Goal: Task Accomplishment & Management: Use online tool/utility

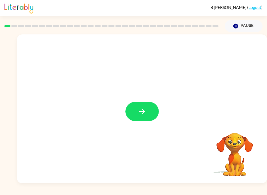
click at [143, 115] on icon "button" at bounding box center [141, 111] width 9 height 9
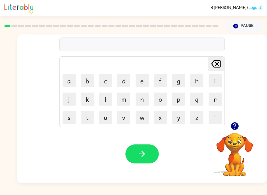
click at [91, 81] on button "b" at bounding box center [87, 80] width 13 height 13
click at [158, 98] on button "o" at bounding box center [160, 98] width 13 height 13
click at [218, 97] on button "r" at bounding box center [214, 98] width 13 height 13
click at [120, 79] on button "d" at bounding box center [123, 80] width 13 height 13
click at [148, 74] on button "e" at bounding box center [141, 80] width 13 height 13
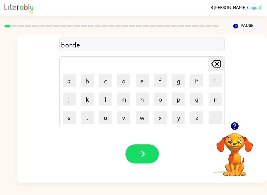
click at [220, 97] on button "r" at bounding box center [214, 98] width 13 height 13
click at [149, 155] on button "button" at bounding box center [141, 153] width 33 height 19
click at [106, 81] on button "c" at bounding box center [105, 80] width 13 height 13
click at [160, 98] on button "o" at bounding box center [160, 98] width 13 height 13
click at [103, 119] on button "u" at bounding box center [105, 117] width 13 height 13
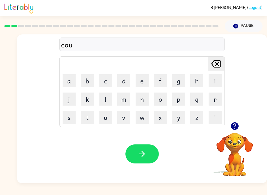
click at [147, 96] on button "n" at bounding box center [141, 98] width 13 height 13
click at [85, 122] on button "t" at bounding box center [87, 117] width 13 height 13
click at [144, 155] on icon "button" at bounding box center [142, 154] width 6 height 6
click at [108, 96] on button "l" at bounding box center [105, 98] width 13 height 13
click at [164, 98] on button "o" at bounding box center [160, 98] width 13 height 13
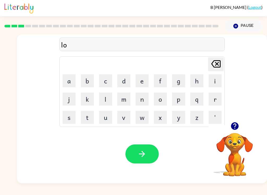
click at [106, 80] on button "c" at bounding box center [105, 80] width 13 height 13
click at [72, 83] on button "a" at bounding box center [69, 80] width 13 height 13
click at [88, 117] on button "t" at bounding box center [87, 117] width 13 height 13
click at [140, 83] on button "e" at bounding box center [141, 80] width 13 height 13
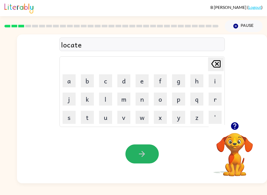
click at [152, 149] on button "button" at bounding box center [141, 153] width 33 height 19
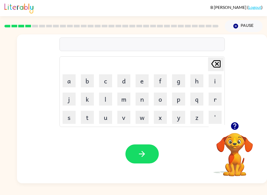
click at [89, 115] on button "t" at bounding box center [87, 117] width 13 height 13
click at [142, 118] on button "w" at bounding box center [141, 117] width 13 height 13
click at [217, 82] on button "i" at bounding box center [214, 80] width 13 height 13
click at [138, 102] on button "n" at bounding box center [141, 98] width 13 height 13
click at [139, 157] on icon "button" at bounding box center [141, 153] width 9 height 9
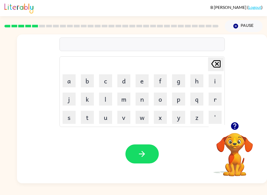
click at [143, 99] on button "n" at bounding box center [141, 98] width 13 height 13
click at [70, 76] on button "a" at bounding box center [69, 80] width 13 height 13
click at [212, 99] on button "r" at bounding box center [214, 98] width 13 height 13
click at [215, 98] on button "r" at bounding box center [214, 98] width 13 height 13
click at [161, 100] on button "o" at bounding box center [160, 98] width 13 height 13
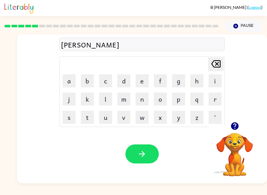
click at [141, 121] on button "w" at bounding box center [141, 117] width 13 height 13
click at [107, 99] on button "l" at bounding box center [105, 98] width 13 height 13
click at [142, 82] on button "e" at bounding box center [141, 80] width 13 height 13
click at [180, 119] on button "y" at bounding box center [178, 117] width 13 height 13
click at [211, 65] on icon at bounding box center [215, 63] width 9 height 7
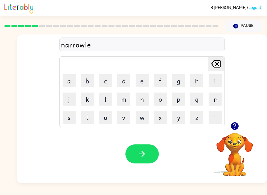
click at [215, 70] on icon "[PERSON_NAME] last character input" at bounding box center [215, 64] width 13 height 13
click at [182, 118] on button "y" at bounding box center [178, 117] width 13 height 13
click at [145, 158] on icon "button" at bounding box center [141, 153] width 9 height 9
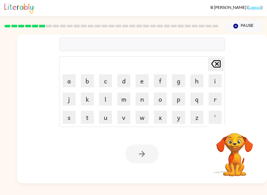
click at [88, 82] on button "b" at bounding box center [87, 80] width 13 height 13
click at [144, 83] on button "e" at bounding box center [141, 80] width 13 height 13
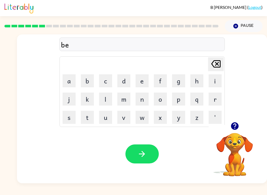
click at [193, 82] on button "h" at bounding box center [196, 80] width 13 height 13
click at [214, 82] on button "i" at bounding box center [214, 80] width 13 height 13
click at [144, 99] on button "n" at bounding box center [141, 98] width 13 height 13
click at [127, 81] on button "d" at bounding box center [123, 80] width 13 height 13
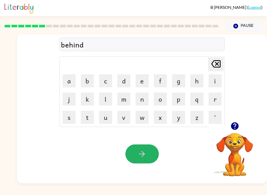
click at [148, 157] on button "button" at bounding box center [141, 153] width 33 height 19
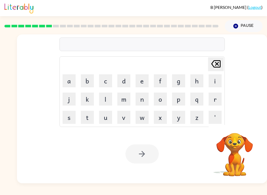
click at [89, 117] on button "t" at bounding box center [87, 117] width 13 height 13
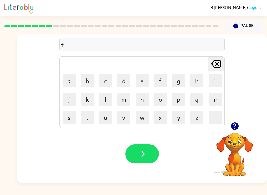
click at [212, 97] on button "r" at bounding box center [214, 98] width 13 height 13
click at [215, 79] on button "i" at bounding box center [214, 80] width 13 height 13
click at [86, 100] on button "k" at bounding box center [87, 98] width 13 height 13
click at [217, 64] on icon "[PERSON_NAME] last character input" at bounding box center [215, 64] width 13 height 13
click at [84, 98] on button "k" at bounding box center [87, 98] width 13 height 13
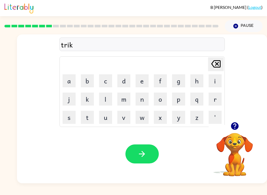
click at [105, 97] on button "l" at bounding box center [105, 98] width 13 height 13
click at [147, 78] on button "e" at bounding box center [141, 80] width 13 height 13
click at [216, 65] on icon "[PERSON_NAME] last character input" at bounding box center [215, 64] width 13 height 13
click at [215, 65] on icon "[PERSON_NAME] last character input" at bounding box center [215, 64] width 13 height 13
click at [214, 64] on icon "[PERSON_NAME] last character input" at bounding box center [215, 64] width 13 height 13
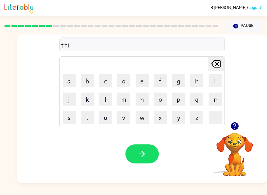
click at [105, 82] on button "c" at bounding box center [105, 80] width 13 height 13
click at [86, 99] on button "k" at bounding box center [87, 98] width 13 height 13
click at [108, 101] on button "l" at bounding box center [105, 98] width 13 height 13
click at [148, 83] on button "e" at bounding box center [141, 80] width 13 height 13
click at [152, 153] on button "button" at bounding box center [141, 153] width 33 height 19
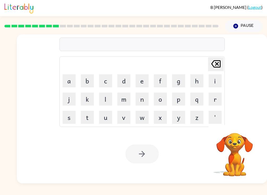
click at [122, 96] on button "m" at bounding box center [123, 98] width 13 height 13
click at [214, 81] on button "i" at bounding box center [214, 80] width 13 height 13
click at [213, 99] on button "r" at bounding box center [214, 98] width 13 height 13
click at [213, 82] on button "i" at bounding box center [214, 80] width 13 height 13
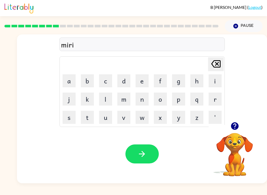
click at [107, 77] on button "c" at bounding box center [105, 80] width 13 height 13
click at [73, 84] on button "a" at bounding box center [69, 80] width 13 height 13
click at [104, 102] on button "l" at bounding box center [105, 98] width 13 height 13
click at [140, 84] on button "e" at bounding box center [141, 80] width 13 height 13
click at [215, 65] on icon "[PERSON_NAME] last character input" at bounding box center [215, 64] width 13 height 13
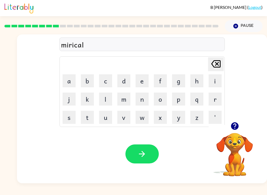
click at [215, 65] on icon at bounding box center [215, 63] width 9 height 7
click at [216, 65] on icon at bounding box center [215, 63] width 9 height 7
click at [217, 67] on icon "[PERSON_NAME] last character input" at bounding box center [215, 64] width 13 height 13
click at [136, 80] on button "e" at bounding box center [141, 80] width 13 height 13
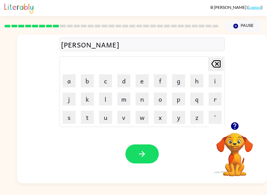
click at [104, 82] on button "c" at bounding box center [105, 80] width 13 height 13
click at [68, 83] on button "a" at bounding box center [69, 80] width 13 height 13
click at [107, 96] on button "l" at bounding box center [105, 98] width 13 height 13
click at [142, 81] on button "e" at bounding box center [141, 80] width 13 height 13
click at [210, 69] on icon "[PERSON_NAME] last character input" at bounding box center [215, 64] width 13 height 13
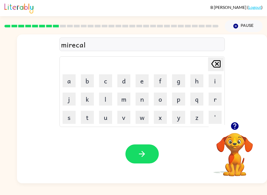
click at [210, 69] on icon "[PERSON_NAME] last character input" at bounding box center [215, 64] width 13 height 13
click at [209, 70] on icon "[PERSON_NAME] last character input" at bounding box center [215, 64] width 13 height 13
click at [213, 66] on icon "[PERSON_NAME] last character input" at bounding box center [215, 64] width 13 height 13
click at [216, 67] on icon at bounding box center [215, 63] width 9 height 7
click at [108, 81] on button "c" at bounding box center [105, 80] width 13 height 13
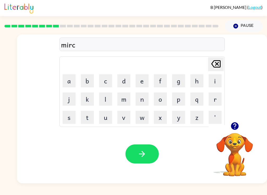
click at [73, 79] on button "a" at bounding box center [69, 80] width 13 height 13
click at [101, 97] on button "l" at bounding box center [105, 98] width 13 height 13
click at [143, 83] on button "e" at bounding box center [141, 80] width 13 height 13
click at [141, 151] on icon "button" at bounding box center [141, 153] width 9 height 9
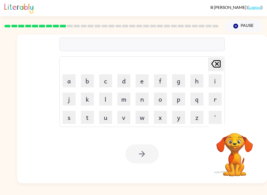
click at [144, 99] on button "n" at bounding box center [141, 98] width 13 height 13
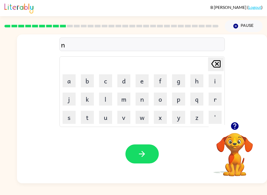
click at [218, 78] on button "i" at bounding box center [214, 80] width 13 height 13
click at [123, 100] on button "m" at bounding box center [123, 98] width 13 height 13
click at [87, 80] on button "b" at bounding box center [87, 80] width 13 height 13
click at [107, 100] on button "l" at bounding box center [105, 98] width 13 height 13
click at [144, 83] on button "e" at bounding box center [141, 80] width 13 height 13
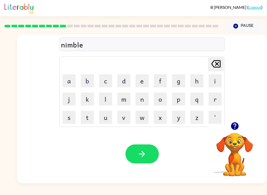
click at [145, 152] on icon "button" at bounding box center [141, 153] width 9 height 9
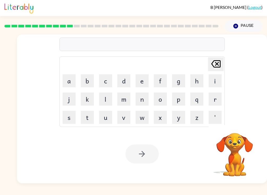
click at [105, 116] on button "u" at bounding box center [105, 117] width 13 height 13
click at [143, 101] on button "n" at bounding box center [141, 98] width 13 height 13
click at [159, 81] on button "f" at bounding box center [160, 80] width 13 height 13
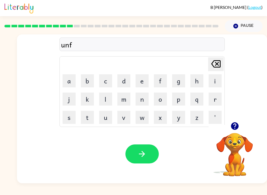
click at [163, 101] on button "o" at bounding box center [160, 98] width 13 height 13
click at [107, 98] on button "l" at bounding box center [105, 98] width 13 height 13
click at [124, 81] on button "d" at bounding box center [123, 80] width 13 height 13
click at [147, 154] on button "button" at bounding box center [141, 153] width 33 height 19
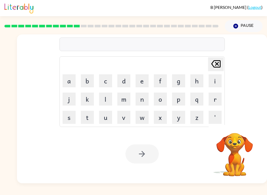
click at [124, 120] on button "v" at bounding box center [123, 117] width 13 height 13
click at [165, 98] on button "o" at bounding box center [160, 98] width 13 height 13
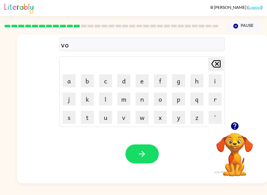
click at [88, 119] on button "t" at bounding box center [87, 117] width 13 height 13
click at [140, 82] on button "e" at bounding box center [141, 80] width 13 height 13
click at [148, 158] on button "button" at bounding box center [141, 153] width 33 height 19
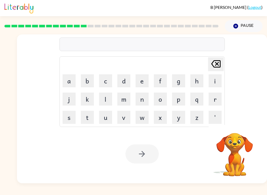
click at [88, 80] on button "b" at bounding box center [87, 80] width 13 height 13
click at [142, 82] on button "e" at bounding box center [141, 80] width 13 height 13
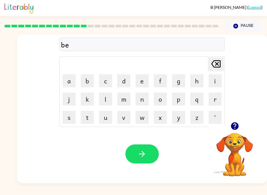
click at [122, 87] on button "d" at bounding box center [123, 80] width 13 height 13
click at [89, 119] on button "t" at bounding box center [87, 117] width 13 height 13
click at [215, 80] on button "i" at bounding box center [214, 80] width 13 height 13
click at [123, 98] on button "m" at bounding box center [123, 98] width 13 height 13
click at [144, 83] on button "e" at bounding box center [141, 80] width 13 height 13
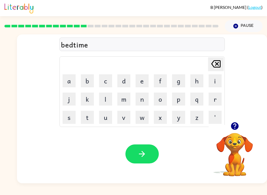
click at [149, 153] on button "button" at bounding box center [141, 153] width 33 height 19
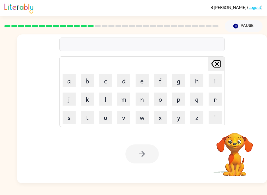
click at [156, 81] on button "f" at bounding box center [160, 80] width 13 height 13
click at [214, 81] on button "i" at bounding box center [214, 80] width 13 height 13
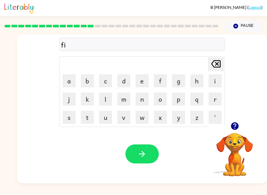
click at [89, 116] on button "t" at bounding box center [87, 117] width 13 height 13
click at [140, 102] on button "n" at bounding box center [141, 98] width 13 height 13
click at [143, 83] on button "e" at bounding box center [141, 80] width 13 height 13
click at [69, 116] on button "s" at bounding box center [69, 117] width 13 height 13
click at [71, 121] on button "s" at bounding box center [69, 117] width 13 height 13
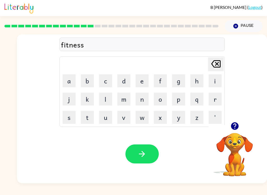
click at [145, 150] on icon "button" at bounding box center [141, 153] width 9 height 9
click at [143, 80] on button "e" at bounding box center [141, 80] width 13 height 13
click at [216, 67] on icon at bounding box center [215, 63] width 9 height 7
click at [124, 82] on button "d" at bounding box center [123, 80] width 13 height 13
click at [143, 82] on button "e" at bounding box center [141, 80] width 13 height 13
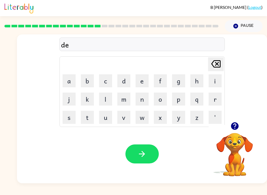
click at [109, 100] on button "l" at bounding box center [105, 98] width 13 height 13
click at [69, 82] on button "a" at bounding box center [69, 80] width 13 height 13
click at [183, 118] on button "y" at bounding box center [178, 117] width 13 height 13
click at [145, 151] on icon "button" at bounding box center [141, 153] width 9 height 9
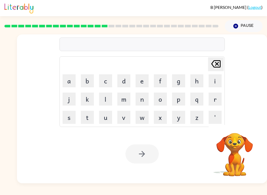
click at [88, 118] on button "t" at bounding box center [87, 117] width 13 height 13
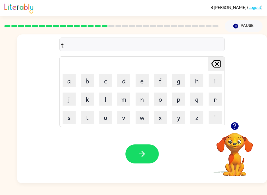
click at [141, 79] on button "e" at bounding box center [141, 80] width 13 height 13
click at [214, 98] on button "r" at bounding box center [214, 98] width 13 height 13
click at [124, 99] on button "m" at bounding box center [123, 98] width 13 height 13
click at [139, 149] on icon "button" at bounding box center [141, 153] width 9 height 9
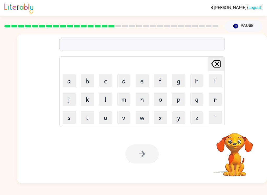
click at [71, 115] on button "s" at bounding box center [69, 117] width 13 height 13
click at [141, 83] on button "e" at bounding box center [141, 80] width 13 height 13
click at [89, 121] on button "t" at bounding box center [87, 117] width 13 height 13
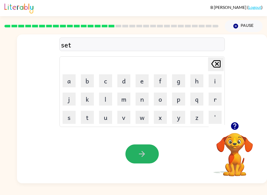
click at [139, 157] on icon "button" at bounding box center [141, 153] width 9 height 9
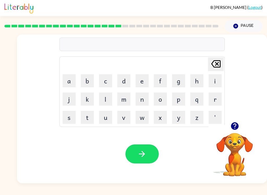
click at [90, 78] on button "b" at bounding box center [87, 80] width 13 height 13
click at [214, 101] on button "r" at bounding box center [214, 98] width 13 height 13
click at [215, 81] on button "i" at bounding box center [214, 80] width 13 height 13
click at [126, 99] on button "m" at bounding box center [123, 98] width 13 height 13
click at [127, 97] on button "m" at bounding box center [123, 98] width 13 height 13
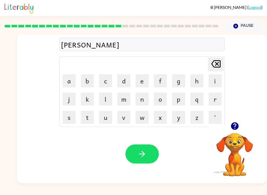
click at [213, 79] on button "i" at bounding box center [214, 80] width 13 height 13
click at [147, 101] on button "n" at bounding box center [141, 98] width 13 height 13
click at [176, 83] on button "g" at bounding box center [178, 80] width 13 height 13
click at [216, 64] on icon "[PERSON_NAME] last character input" at bounding box center [215, 64] width 13 height 13
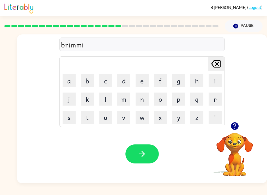
click at [223, 62] on button "[PERSON_NAME] last character input" at bounding box center [216, 64] width 16 height 14
click at [227, 61] on div "[PERSON_NAME] [PERSON_NAME] last character input a b c d e f g h i j k l m n o …" at bounding box center [142, 78] width 250 height 88
click at [219, 64] on icon "[PERSON_NAME] last character input" at bounding box center [215, 64] width 13 height 13
click at [212, 79] on button "i" at bounding box center [214, 80] width 13 height 13
click at [144, 99] on button "n" at bounding box center [141, 98] width 13 height 13
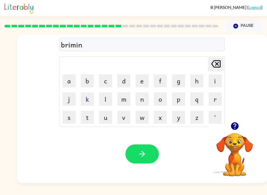
click at [185, 80] on button "g" at bounding box center [178, 80] width 13 height 13
click at [146, 157] on icon "button" at bounding box center [141, 153] width 9 height 9
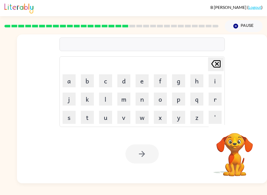
click at [180, 99] on button "p" at bounding box center [178, 98] width 13 height 13
click at [105, 99] on button "l" at bounding box center [105, 98] width 13 height 13
click at [70, 84] on button "a" at bounding box center [69, 80] width 13 height 13
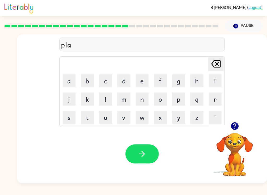
click at [72, 116] on button "s" at bounding box center [69, 117] width 13 height 13
click at [87, 120] on button "t" at bounding box center [87, 117] width 13 height 13
click at [217, 82] on button "i" at bounding box center [214, 80] width 13 height 13
click at [108, 83] on button "c" at bounding box center [105, 80] width 13 height 13
click at [154, 154] on button "button" at bounding box center [141, 153] width 33 height 19
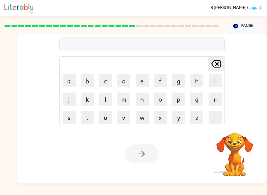
click at [130, 74] on td "d" at bounding box center [124, 81] width 18 height 18
click at [124, 80] on button "d" at bounding box center [123, 80] width 13 height 13
click at [216, 78] on button "i" at bounding box center [214, 80] width 13 height 13
click at [70, 118] on button "s" at bounding box center [69, 117] width 13 height 13
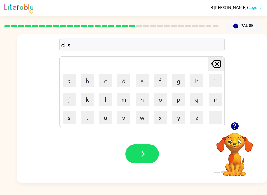
click at [183, 96] on button "p" at bounding box center [178, 98] width 13 height 13
click at [104, 101] on button "l" at bounding box center [105, 98] width 13 height 13
click at [70, 83] on button "a" at bounding box center [69, 80] width 13 height 13
click at [181, 115] on button "y" at bounding box center [178, 117] width 13 height 13
click at [145, 152] on icon "button" at bounding box center [141, 153] width 9 height 9
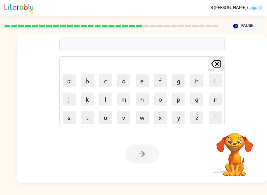
click at [127, 83] on button "d" at bounding box center [123, 80] width 13 height 13
click at [108, 115] on button "u" at bounding box center [105, 117] width 13 height 13
click at [72, 117] on button "s" at bounding box center [69, 117] width 13 height 13
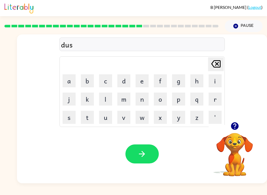
click at [90, 117] on button "t" at bounding box center [87, 117] width 13 height 13
click at [145, 81] on button "e" at bounding box center [141, 80] width 13 height 13
click at [127, 78] on button "d" at bounding box center [123, 80] width 13 height 13
click at [143, 147] on button "button" at bounding box center [141, 153] width 33 height 19
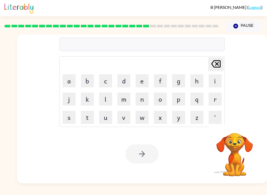
click at [105, 78] on button "c" at bounding box center [105, 80] width 13 height 13
click at [144, 79] on button "e" at bounding box center [141, 80] width 13 height 13
click at [144, 97] on button "n" at bounding box center [141, 98] width 13 height 13
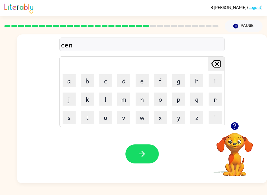
click at [89, 114] on button "t" at bounding box center [87, 117] width 13 height 13
click at [215, 80] on button "i" at bounding box center [214, 80] width 13 height 13
click at [183, 96] on button "p" at bounding box center [178, 98] width 13 height 13
click at [147, 78] on button "e" at bounding box center [141, 80] width 13 height 13
click at [123, 78] on button "d" at bounding box center [123, 80] width 13 height 13
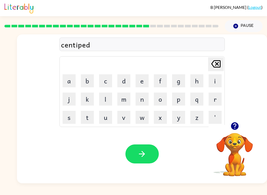
click at [146, 83] on button "e" at bounding box center [141, 80] width 13 height 13
click at [140, 154] on icon "button" at bounding box center [142, 154] width 6 height 6
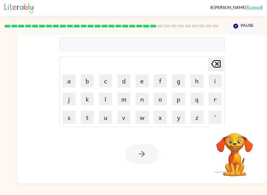
click at [217, 98] on button "r" at bounding box center [214, 98] width 13 height 13
click at [73, 82] on button "a" at bounding box center [69, 80] width 13 height 13
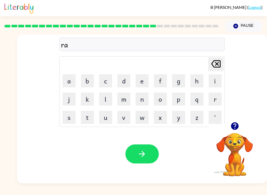
click at [215, 83] on button "i" at bounding box center [214, 80] width 13 height 13
click at [144, 99] on button "n" at bounding box center [141, 98] width 13 height 13
click at [109, 82] on button "c" at bounding box center [105, 80] width 13 height 13
click at [162, 98] on button "o" at bounding box center [160, 98] width 13 height 13
click at [67, 81] on button "a" at bounding box center [69, 80] width 13 height 13
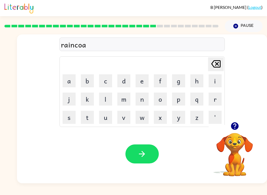
click at [89, 120] on button "t" at bounding box center [87, 117] width 13 height 13
click at [149, 153] on button "button" at bounding box center [141, 153] width 33 height 19
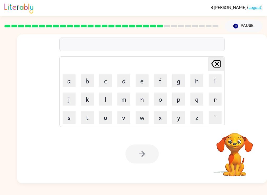
click at [123, 102] on button "m" at bounding box center [123, 98] width 13 height 13
click at [68, 82] on button "a" at bounding box center [69, 80] width 13 height 13
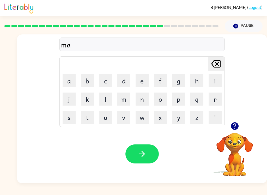
click at [216, 97] on button "r" at bounding box center [214, 98] width 13 height 13
click at [89, 92] on button "k" at bounding box center [87, 98] width 13 height 13
click at [148, 78] on button "e" at bounding box center [141, 80] width 13 height 13
click at [217, 98] on button "r" at bounding box center [214, 98] width 13 height 13
click at [143, 156] on icon "button" at bounding box center [141, 153] width 9 height 9
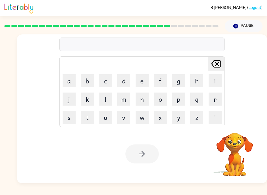
click at [70, 82] on button "a" at bounding box center [69, 80] width 13 height 13
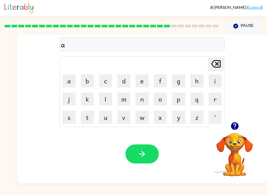
click at [126, 81] on button "d" at bounding box center [123, 80] width 13 height 13
click at [126, 111] on button "v" at bounding box center [123, 117] width 13 height 13
click at [70, 78] on button "a" at bounding box center [69, 80] width 13 height 13
click at [144, 99] on button "n" at bounding box center [141, 98] width 13 height 13
click at [110, 80] on button "c" at bounding box center [105, 80] width 13 height 13
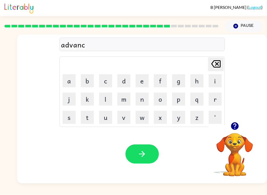
click at [145, 78] on button "e" at bounding box center [141, 80] width 13 height 13
click at [216, 83] on button "i" at bounding box center [214, 80] width 13 height 13
click at [210, 65] on icon "[PERSON_NAME] last character input" at bounding box center [215, 64] width 13 height 13
click at [213, 64] on icon "[PERSON_NAME] last character input" at bounding box center [215, 64] width 13 height 13
click at [214, 82] on button "i" at bounding box center [214, 80] width 13 height 13
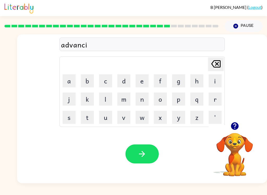
click at [148, 99] on button "n" at bounding box center [141, 98] width 13 height 13
click at [180, 83] on button "g" at bounding box center [178, 80] width 13 height 13
click at [141, 153] on icon "button" at bounding box center [141, 153] width 9 height 9
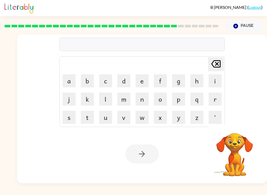
click at [181, 82] on button "g" at bounding box center [178, 80] width 13 height 13
click at [158, 101] on button "o" at bounding box center [160, 98] width 13 height 13
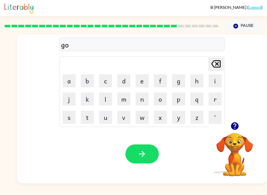
click at [86, 81] on button "b" at bounding box center [87, 80] width 13 height 13
click at [108, 99] on button "l" at bounding box center [105, 98] width 13 height 13
click at [216, 83] on button "i" at bounding box center [214, 80] width 13 height 13
click at [144, 98] on button "n" at bounding box center [141, 98] width 13 height 13
click at [151, 150] on button "button" at bounding box center [141, 153] width 33 height 19
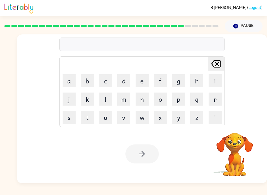
click at [176, 82] on button "g" at bounding box center [178, 80] width 13 height 13
click at [162, 98] on button "o" at bounding box center [160, 98] width 13 height 13
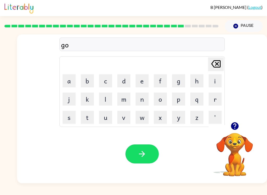
click at [128, 116] on button "v" at bounding box center [123, 117] width 13 height 13
click at [145, 82] on button "e" at bounding box center [141, 80] width 13 height 13
click at [217, 104] on button "r" at bounding box center [214, 98] width 13 height 13
click at [121, 103] on button "m" at bounding box center [123, 98] width 13 height 13
click at [143, 77] on button "e" at bounding box center [141, 80] width 13 height 13
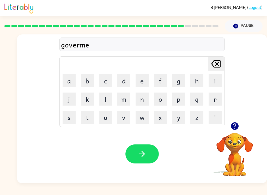
click at [146, 98] on button "n" at bounding box center [141, 98] width 13 height 13
click at [88, 119] on button "t" at bounding box center [87, 117] width 13 height 13
click at [143, 153] on icon "button" at bounding box center [141, 153] width 9 height 9
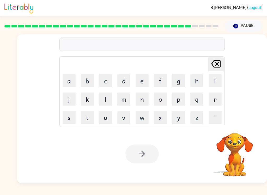
click at [70, 115] on button "s" at bounding box center [69, 117] width 13 height 13
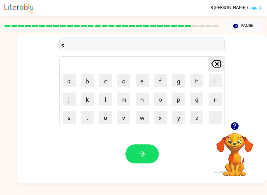
click at [89, 117] on button "t" at bounding box center [87, 117] width 13 height 13
click at [211, 98] on button "r" at bounding box center [214, 98] width 13 height 13
click at [71, 80] on button "a" at bounding box center [69, 80] width 13 height 13
click at [217, 77] on button "i" at bounding box center [214, 80] width 13 height 13
click at [147, 96] on button "n" at bounding box center [141, 98] width 13 height 13
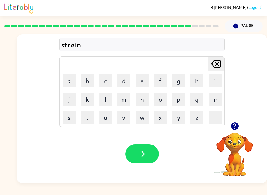
click at [151, 147] on button "button" at bounding box center [141, 153] width 33 height 19
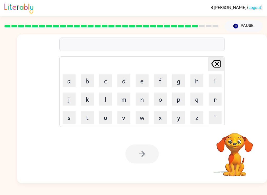
click at [72, 119] on button "s" at bounding box center [69, 117] width 13 height 13
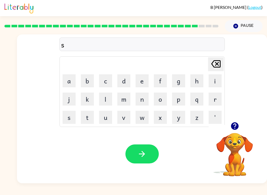
click at [197, 82] on button "h" at bounding box center [196, 80] width 13 height 13
click at [69, 82] on button "a" at bounding box center [69, 80] width 13 height 13
click at [175, 99] on button "p" at bounding box center [178, 98] width 13 height 13
click at [144, 82] on button "e" at bounding box center [141, 80] width 13 height 13
click at [150, 152] on button "button" at bounding box center [141, 153] width 33 height 19
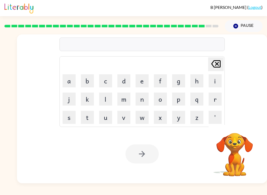
click at [142, 81] on button "e" at bounding box center [141, 80] width 13 height 13
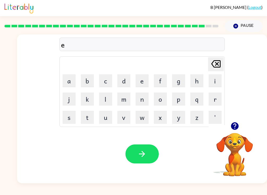
click at [162, 111] on button "x" at bounding box center [160, 117] width 13 height 13
click at [74, 76] on button "a" at bounding box center [69, 80] width 13 height 13
click at [111, 98] on button "l" at bounding box center [105, 98] width 13 height 13
click at [141, 81] on button "e" at bounding box center [141, 80] width 13 height 13
click at [139, 101] on button "n" at bounding box center [141, 98] width 13 height 13
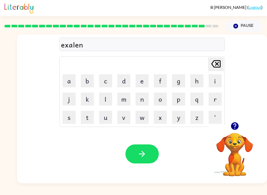
click at [89, 118] on button "t" at bounding box center [87, 117] width 13 height 13
click at [217, 74] on button "i" at bounding box center [214, 80] width 13 height 13
click at [216, 73] on td "i" at bounding box center [215, 81] width 18 height 18
click at [209, 75] on button "i" at bounding box center [214, 80] width 13 height 13
click at [217, 66] on icon "[PERSON_NAME] last character input" at bounding box center [215, 64] width 13 height 13
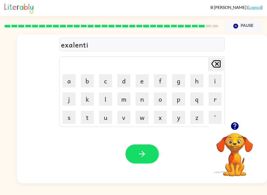
click at [217, 66] on icon at bounding box center [215, 63] width 9 height 7
click at [213, 66] on icon "[PERSON_NAME] last character input" at bounding box center [215, 64] width 13 height 13
click at [212, 66] on icon "[PERSON_NAME] last character input" at bounding box center [215, 64] width 13 height 13
click at [214, 67] on icon at bounding box center [215, 63] width 9 height 7
click at [214, 67] on icon "[PERSON_NAME] last character input" at bounding box center [215, 64] width 13 height 13
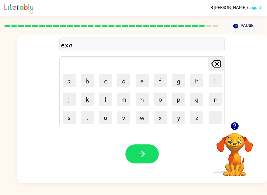
click at [217, 70] on icon "[PERSON_NAME] last character input" at bounding box center [215, 64] width 13 height 13
click at [109, 102] on button "l" at bounding box center [105, 98] width 13 height 13
click at [75, 82] on button "a" at bounding box center [69, 80] width 13 height 13
click at [145, 100] on button "n" at bounding box center [141, 98] width 13 height 13
click at [87, 116] on button "t" at bounding box center [87, 117] width 13 height 13
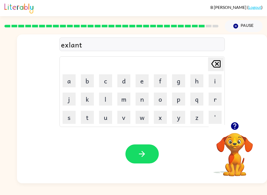
click at [143, 153] on icon "button" at bounding box center [142, 154] width 6 height 6
click at [68, 101] on button "j" at bounding box center [69, 98] width 13 height 13
click at [66, 83] on button "a" at bounding box center [69, 80] width 13 height 13
click at [146, 116] on button "w" at bounding box center [141, 117] width 13 height 13
click at [86, 79] on button "b" at bounding box center [87, 80] width 13 height 13
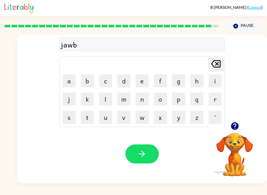
click at [217, 100] on button "r" at bounding box center [214, 98] width 13 height 13
click at [144, 79] on button "e" at bounding box center [141, 80] width 13 height 13
click at [71, 77] on button "a" at bounding box center [69, 80] width 13 height 13
click at [89, 96] on button "k" at bounding box center [87, 98] width 13 height 13
click at [143, 80] on button "e" at bounding box center [141, 80] width 13 height 13
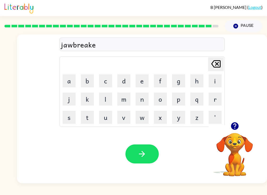
click at [220, 95] on button "r" at bounding box center [214, 98] width 13 height 13
click at [150, 155] on button "button" at bounding box center [141, 153] width 33 height 19
